Goal: Find specific page/section: Find specific page/section

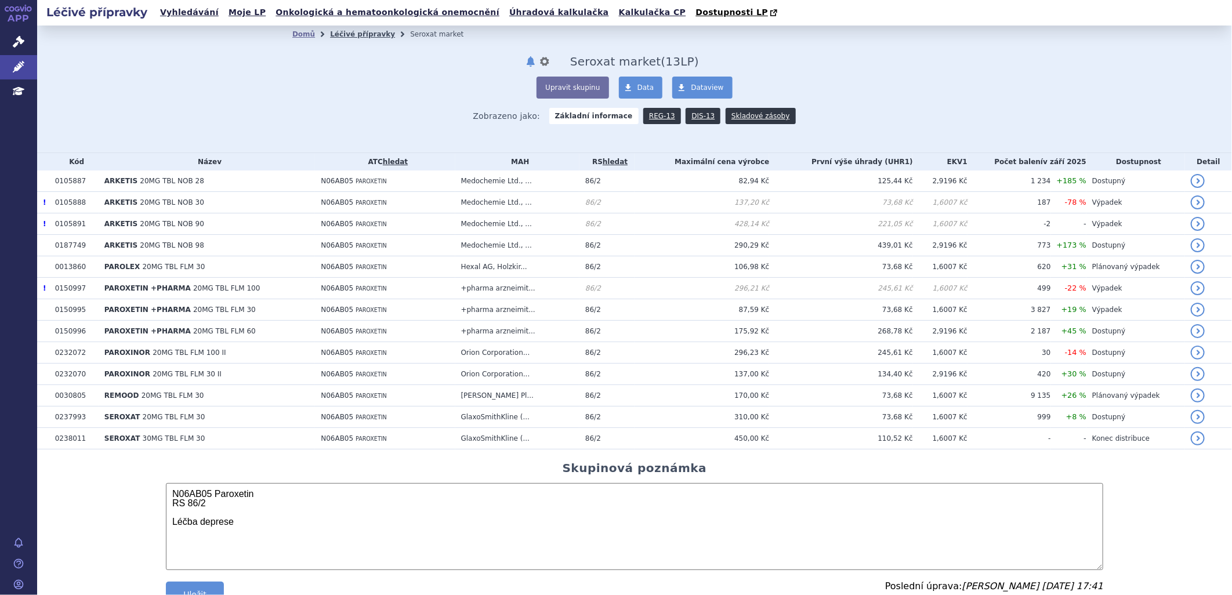
click at [359, 34] on link "Léčivé přípravky" at bounding box center [362, 34] width 65 height 8
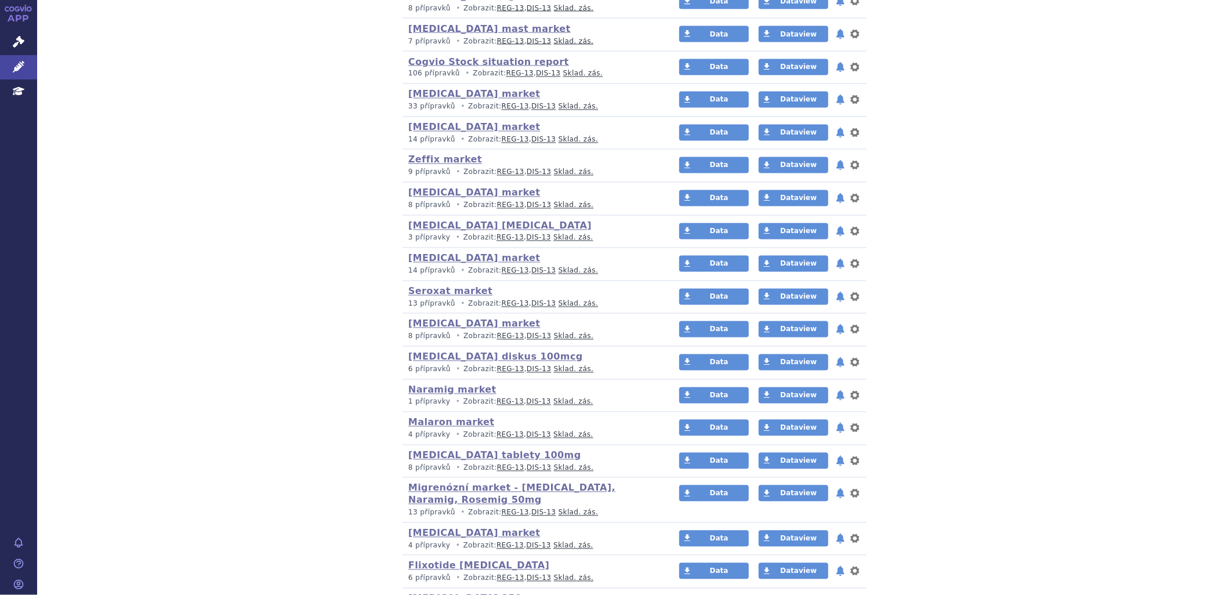
scroll to position [1353, 0]
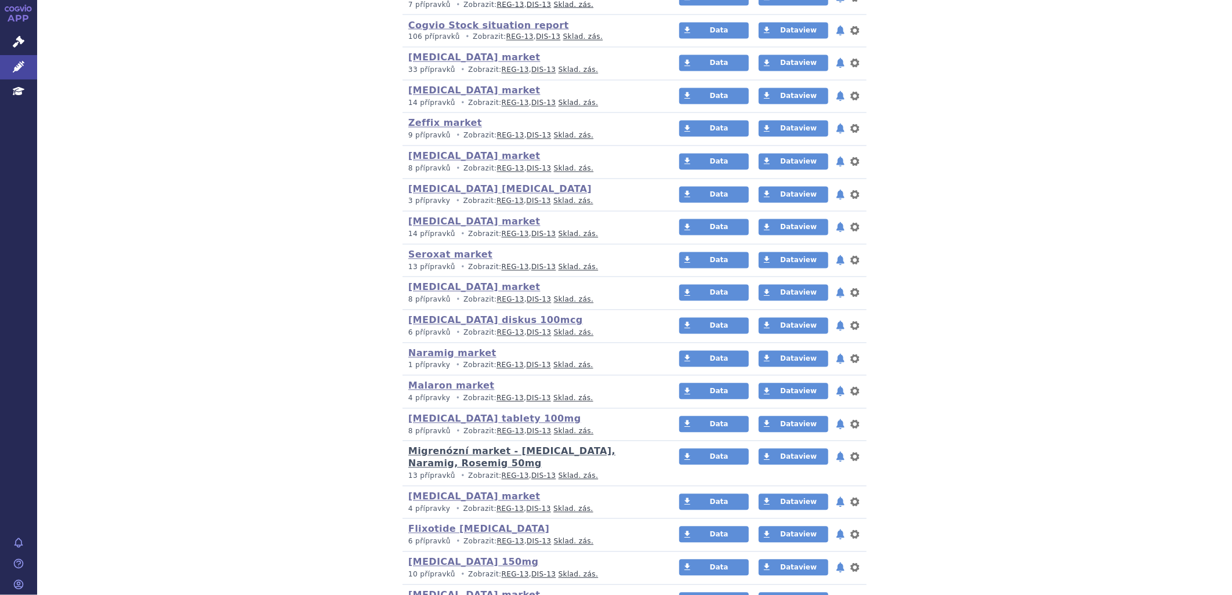
click at [521, 456] on link "Migrenózní market - [MEDICAL_DATA], Naramig, Rosemig 50mg" at bounding box center [511, 457] width 207 height 23
